Goal: Task Accomplishment & Management: Use online tool/utility

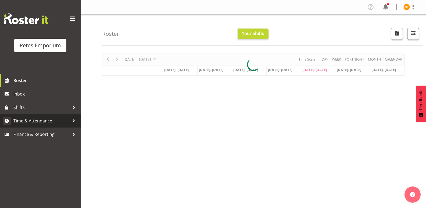
click at [28, 120] on span "Time & Attendance" at bounding box center [41, 121] width 56 height 8
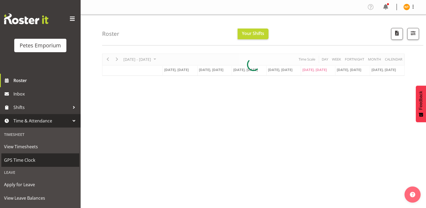
click at [19, 156] on link "GPS Time Clock" at bounding box center [40, 159] width 78 height 13
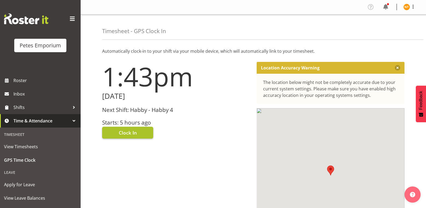
click at [125, 132] on span "Clock In" at bounding box center [128, 132] width 18 height 7
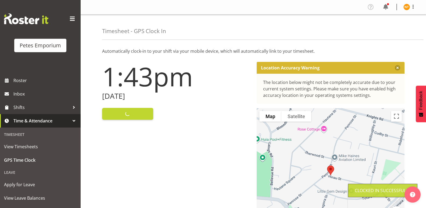
click at [405, 5] on img at bounding box center [406, 7] width 6 height 6
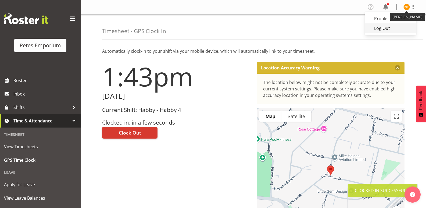
click at [386, 26] on link "Log Out" at bounding box center [391, 28] width 52 height 10
